Goal: Task Accomplishment & Management: Use online tool/utility

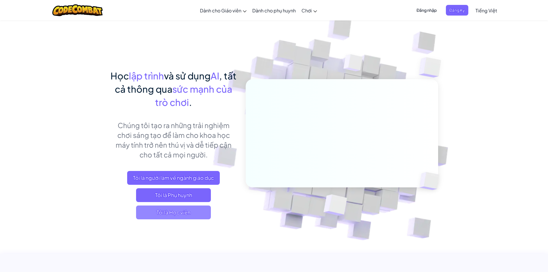
click at [182, 213] on span "Tôi là Học viên" at bounding box center [173, 213] width 75 height 14
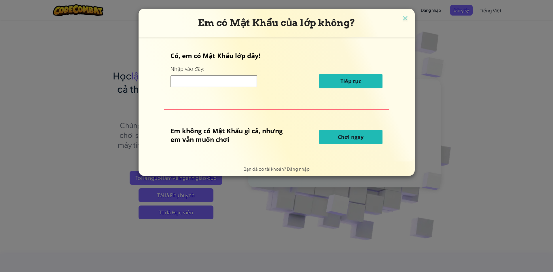
click at [326, 140] on button "Chơi ngay" at bounding box center [350, 137] width 63 height 14
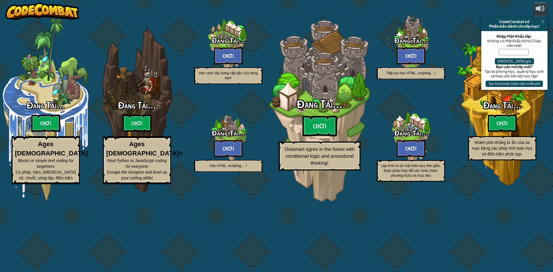
select select "vi"
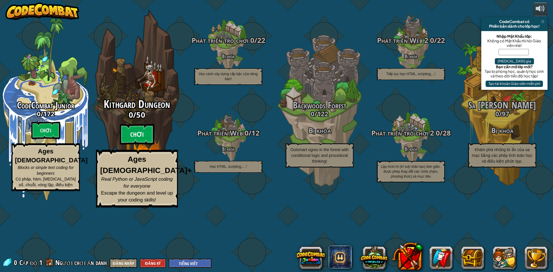
click at [136, 145] on btn "Chơi" at bounding box center [137, 134] width 35 height 21
select select "vi"
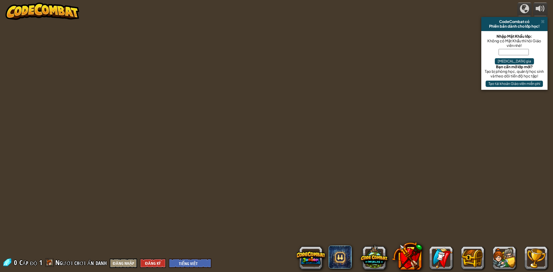
select select "vi"
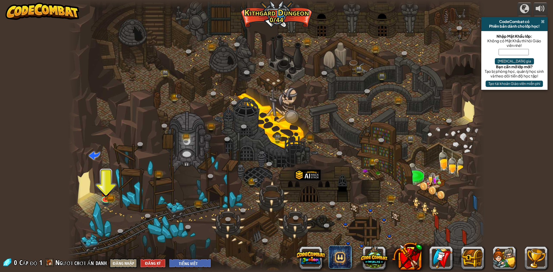
click at [543, 23] on span at bounding box center [543, 21] width 4 height 5
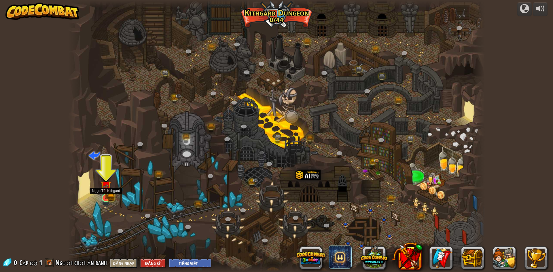
click at [100, 193] on img at bounding box center [105, 186] width 11 height 25
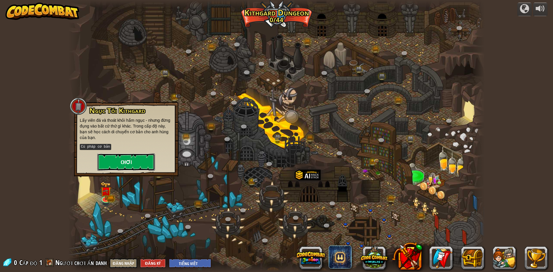
click at [120, 163] on button "Chơi" at bounding box center [126, 161] width 58 height 17
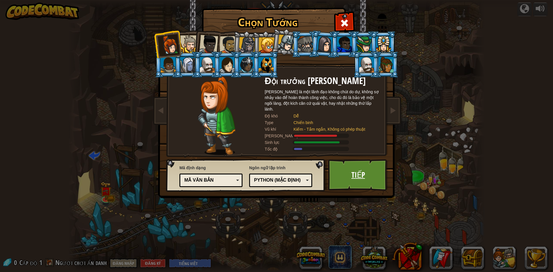
click at [349, 173] on link "Tiếp" at bounding box center [358, 175] width 60 height 32
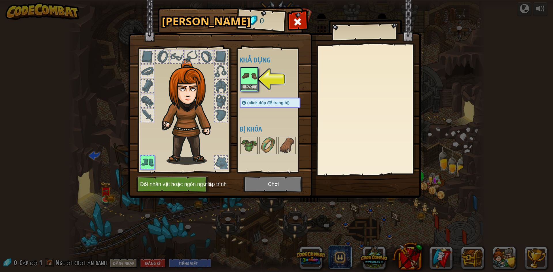
click at [252, 80] on img at bounding box center [249, 76] width 16 height 16
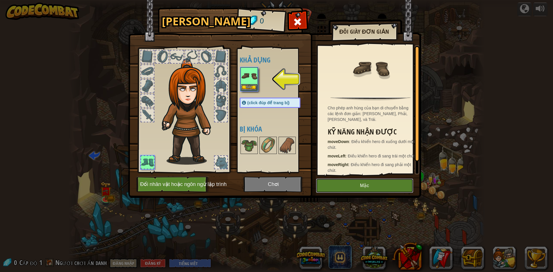
click at [333, 187] on button "Mặc" at bounding box center [364, 186] width 97 height 14
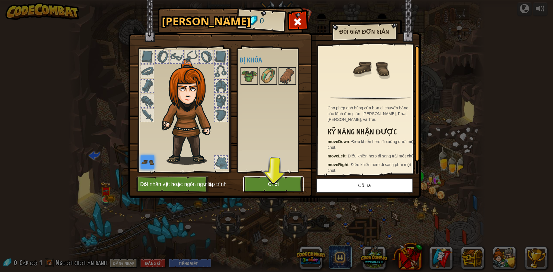
click at [282, 186] on button "Chơi" at bounding box center [273, 184] width 60 height 16
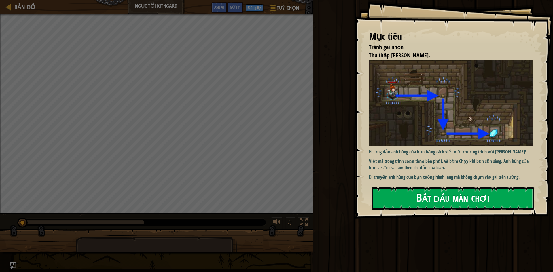
drag, startPoint x: 428, startPoint y: 181, endPoint x: 427, endPoint y: 188, distance: 7.0
click at [428, 183] on div "Mục tiêu Tránh gai nhọn Thu thập viên ngọc. Hướng dẫn anh hùng của bạn bằng các…" at bounding box center [453, 109] width 198 height 219
click at [426, 197] on button "Bắt đầu màn chơi" at bounding box center [452, 198] width 162 height 23
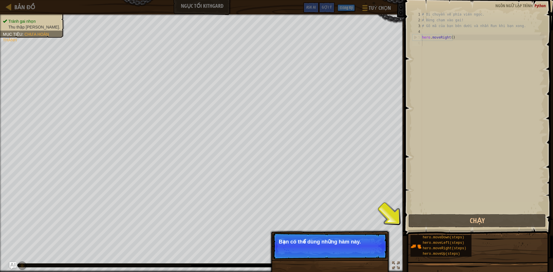
drag, startPoint x: 361, startPoint y: 261, endPoint x: 361, endPoint y: 257, distance: 4.3
click at [361, 261] on div "Bỏ qua (esc) Tiếp tục Bạn có thể dùng những hàm này." at bounding box center [330, 275] width 120 height 85
click at [361, 255] on p "Bỏ qua (esc) Tiếp tục Bạn có thể dùng những hàm này." at bounding box center [330, 246] width 114 height 26
click at [362, 255] on p "Bỏ qua (esc) Tiếp tục Bạn có thể dùng những hàm này." at bounding box center [330, 246] width 114 height 26
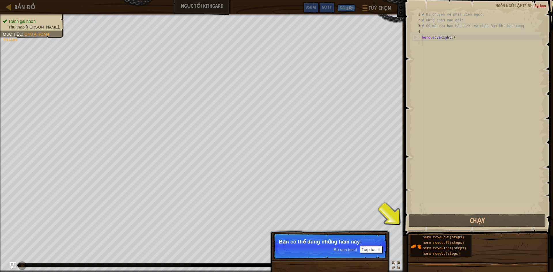
click at [363, 255] on p "Bỏ qua (esc) Tiếp tục Bạn có thể dùng những hàm này." at bounding box center [330, 246] width 114 height 26
click at [367, 255] on p "Bỏ qua (esc) Tiếp tục Bạn có thể dùng những hàm này." at bounding box center [330, 246] width 114 height 26
drag, startPoint x: 369, startPoint y: 255, endPoint x: 375, endPoint y: 254, distance: 6.6
click at [371, 255] on p "Bỏ qua (esc) Tiếp tục Bạn có thể dùng những hàm này." at bounding box center [330, 246] width 114 height 26
drag, startPoint x: 375, startPoint y: 254, endPoint x: 375, endPoint y: 250, distance: 4.3
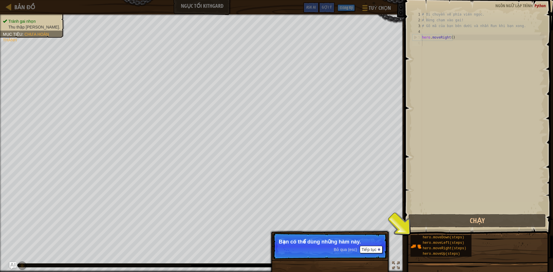
click at [375, 253] on p "Bỏ qua (esc) Tiếp tục Bạn có thể dùng những hàm này." at bounding box center [330, 246] width 114 height 26
click at [375, 249] on button "Tiếp tục" at bounding box center [371, 249] width 23 height 7
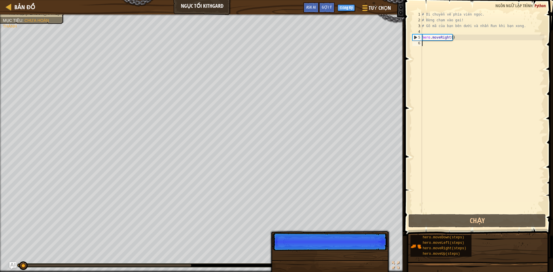
scroll to position [3, 0]
click at [375, 249] on p "Bỏ qua (esc) Tiếp tục" at bounding box center [330, 242] width 114 height 18
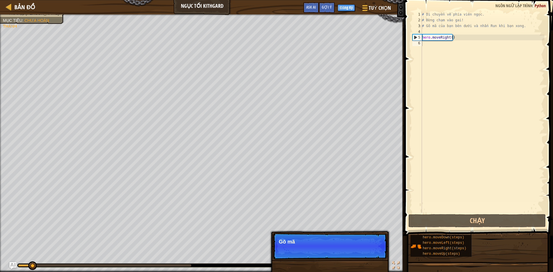
click at [375, 249] on p "Bỏ qua (esc) Tiếp tục Gõ mã" at bounding box center [330, 246] width 114 height 26
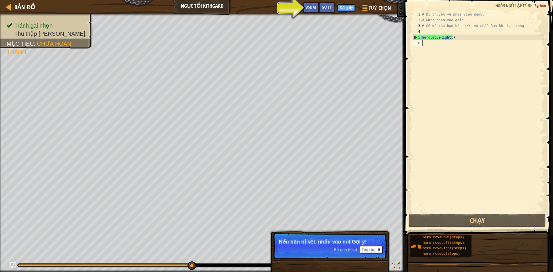
click at [441, 50] on div "# Di chuyển về phía viên ngọc. # Đừng chạm vào gai! # Gõ mã của bạn bên dưới và…" at bounding box center [483, 118] width 124 height 213
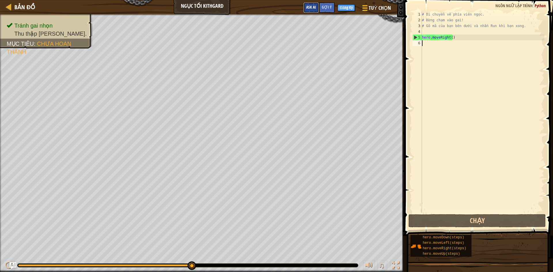
click at [313, 8] on span "Ask AI" at bounding box center [311, 6] width 10 height 5
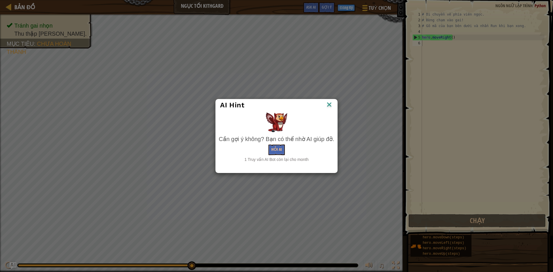
click at [328, 101] on img at bounding box center [328, 105] width 7 height 9
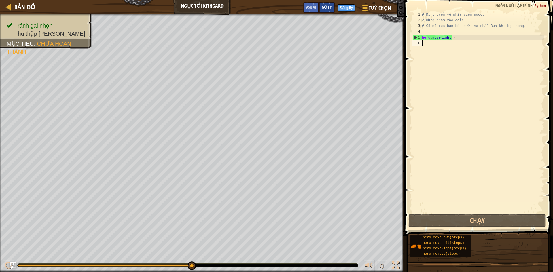
click at [324, 5] on span "Gợi ý" at bounding box center [327, 6] width 10 height 5
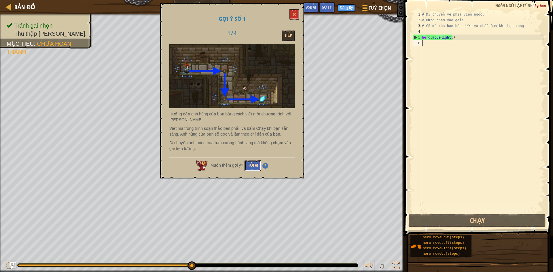
click at [251, 163] on button "Hỏi AI" at bounding box center [252, 165] width 16 height 11
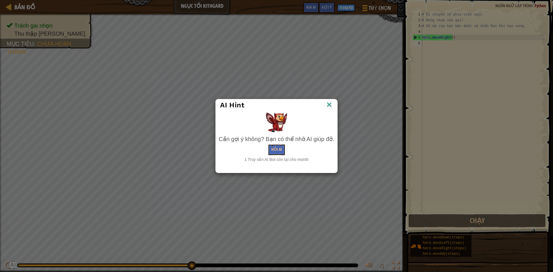
click at [329, 105] on img at bounding box center [328, 105] width 7 height 9
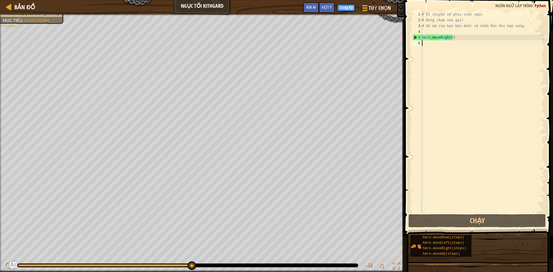
click at [431, 44] on div "# Di chuyển về phía viên ngọc. # Đừng chạm vào gai! # Gõ mã của bạn bên dưới và…" at bounding box center [483, 118] width 124 height 213
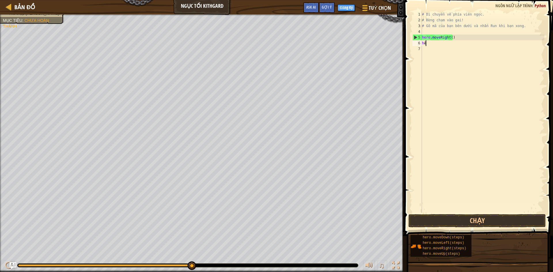
scroll to position [3, 0]
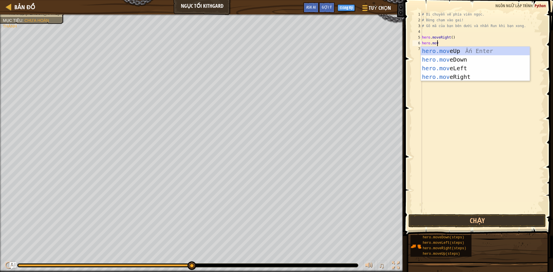
type textarea "hero.move"
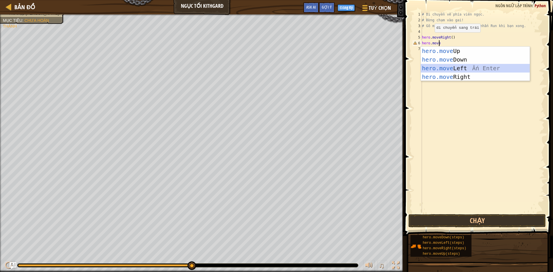
click at [464, 64] on div "hero.move Up Ấn Enter hero.move Down Ấn Enter hero.move Left Ấn Enter hero.move…" at bounding box center [475, 73] width 109 height 52
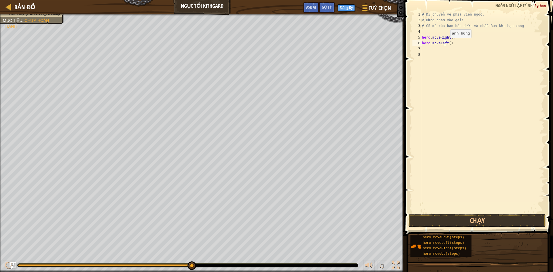
drag, startPoint x: 445, startPoint y: 44, endPoint x: 449, endPoint y: 44, distance: 3.5
click at [449, 44] on div "# Di chuyển về phía viên ngọc. # Đừng chạm vào gai! # Gõ mã của bạn bên dưới và…" at bounding box center [483, 118] width 124 height 213
click at [449, 44] on div "# Di chuyển về phía viên ngọc. # Đừng chạm vào gai! # Gõ mã của bạn bên dưới và…" at bounding box center [483, 113] width 124 height 202
click at [448, 44] on div "# Di chuyển về phía viên ngọc. # Đừng chạm vào gai! # Gõ mã của bạn bên dưới và…" at bounding box center [483, 118] width 124 height 213
click at [446, 44] on div "# Di chuyển về phía viên ngọc. # Đừng chạm vào gai! # Gõ mã của bạn bên dưới và…" at bounding box center [483, 118] width 124 height 213
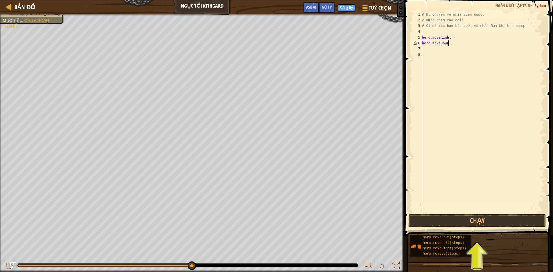
scroll to position [3, 2]
type textarea "hero.moveDown()"
